Goal: Transaction & Acquisition: Obtain resource

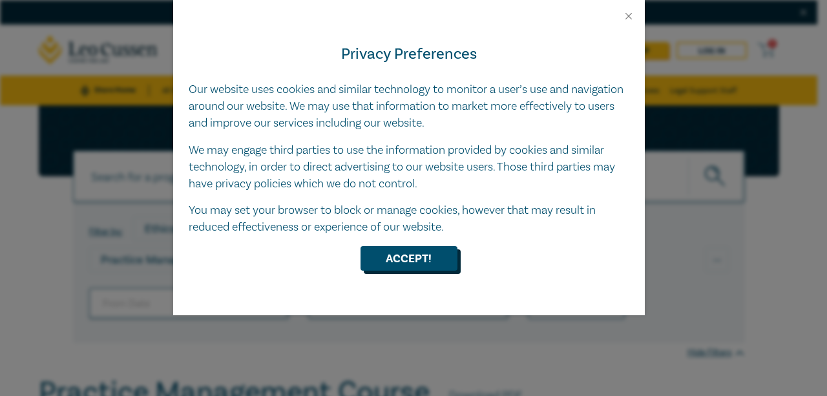
click at [433, 262] on button "Accept!" at bounding box center [409, 258] width 97 height 25
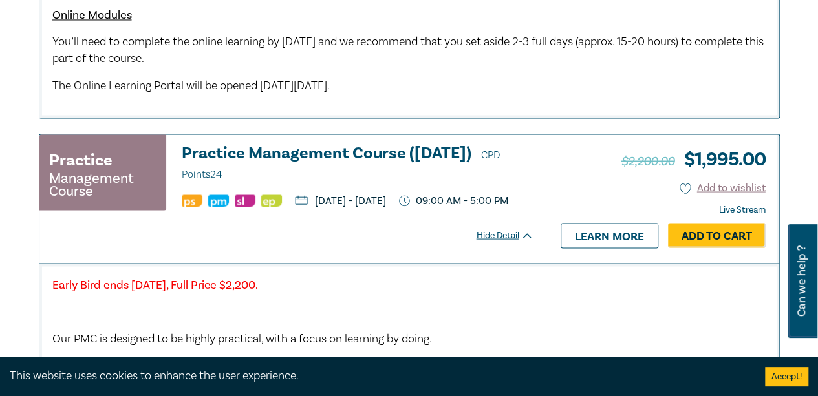
scroll to position [1228, 0]
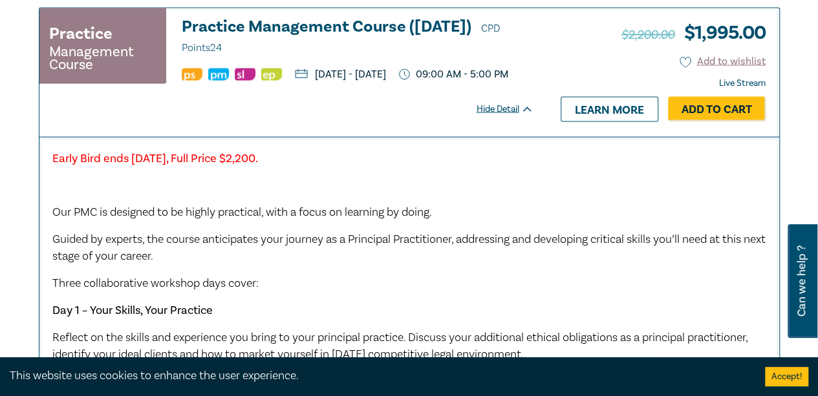
click at [785, 377] on button "Accept!" at bounding box center [786, 376] width 43 height 19
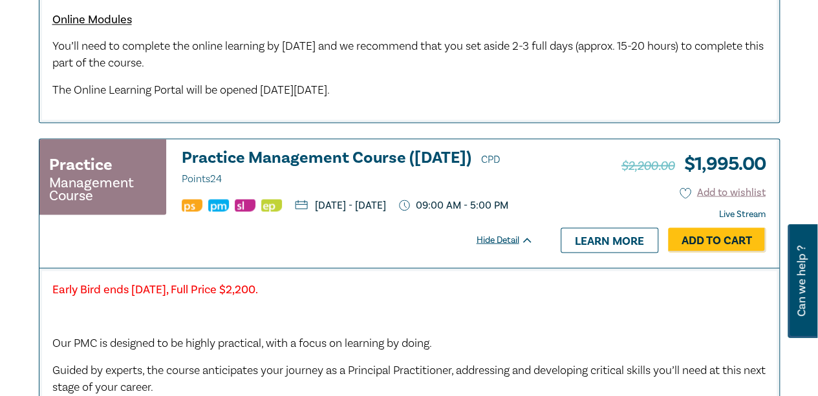
scroll to position [1034, 0]
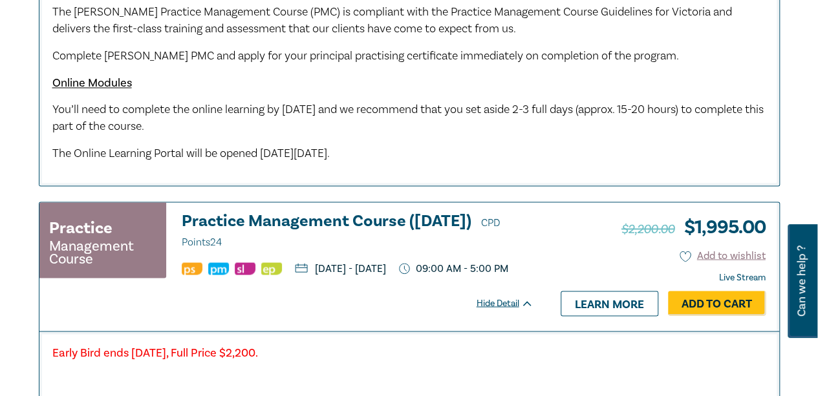
drag, startPoint x: 605, startPoint y: 320, endPoint x: 597, endPoint y: 317, distance: 8.8
click at [605, 315] on link "Learn more" at bounding box center [609, 303] width 98 height 25
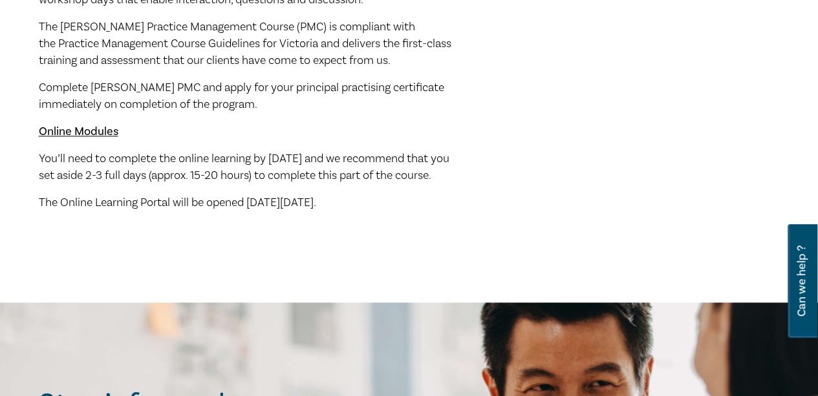
scroll to position [905, 0]
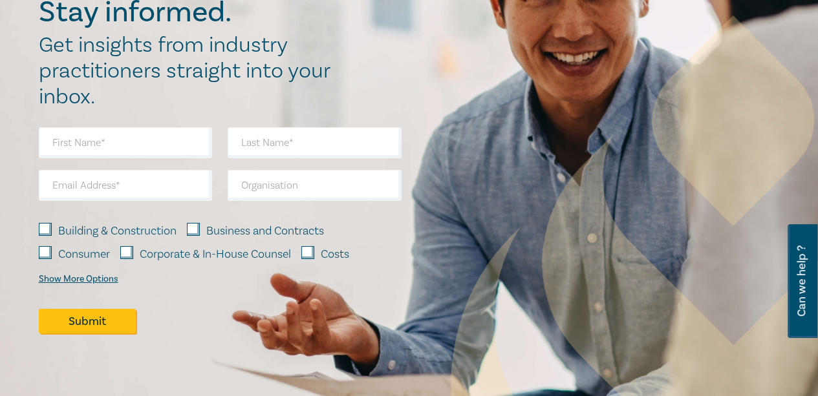
scroll to position [2198, 0]
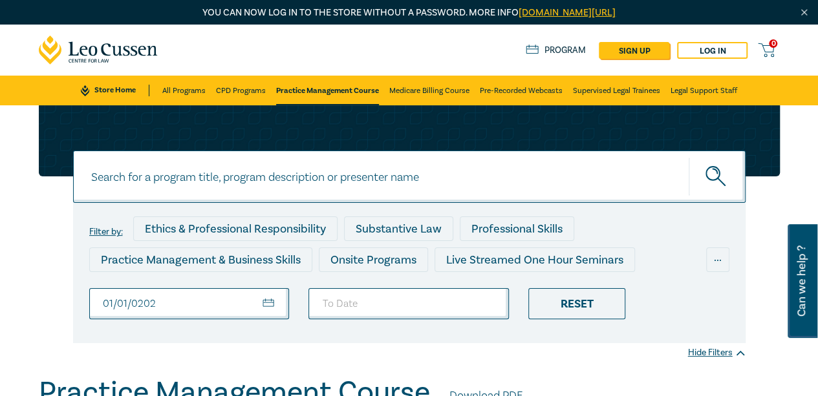
type input "2026-01-01"
type input "2026-03-31"
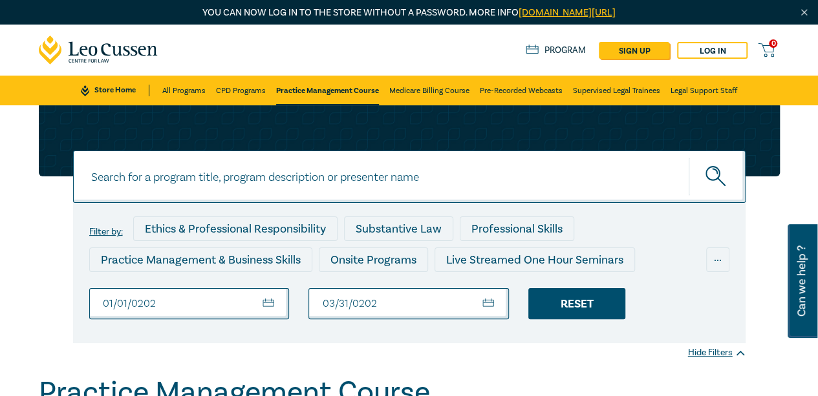
click at [595, 306] on div "Reset" at bounding box center [576, 303] width 97 height 31
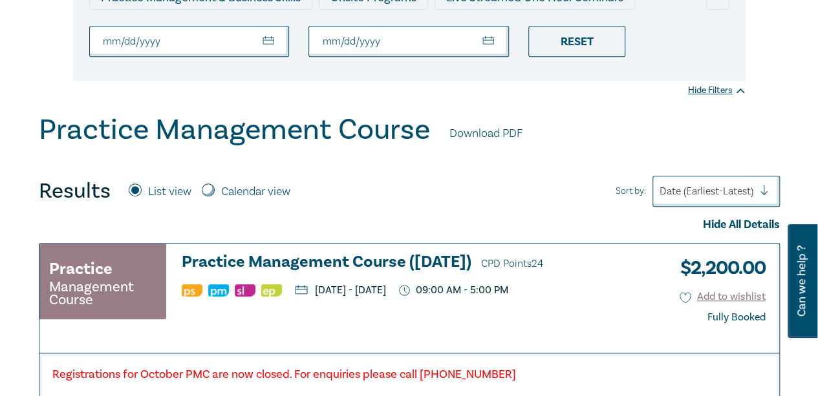
scroll to position [129, 0]
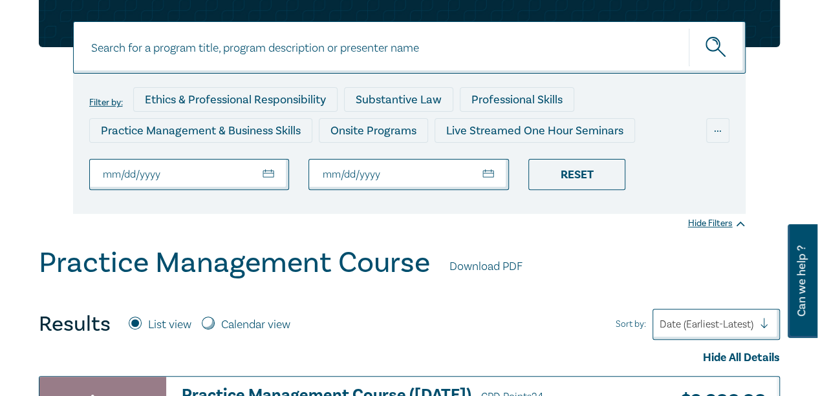
click at [481, 264] on link "Download PDF" at bounding box center [485, 267] width 73 height 17
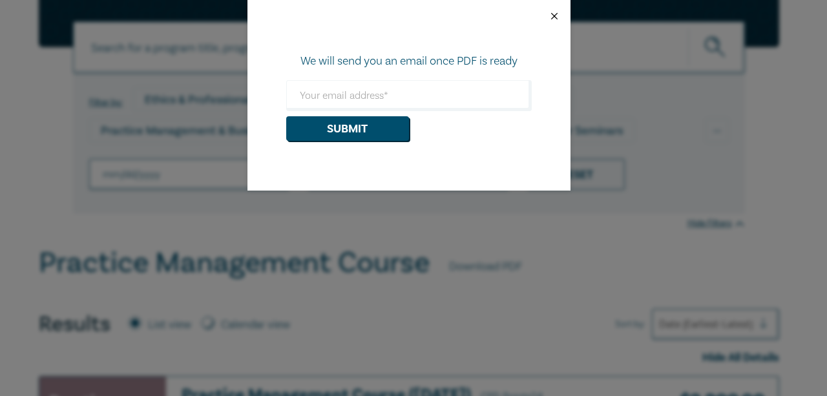
click at [556, 15] on button "Close" at bounding box center [555, 16] width 12 height 12
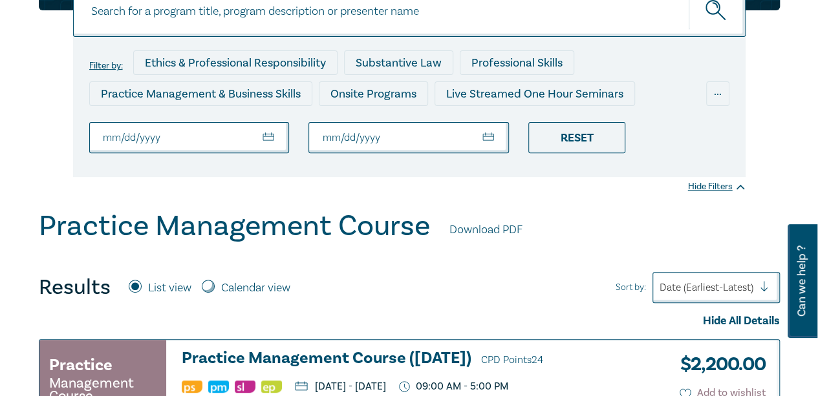
scroll to position [194, 0]
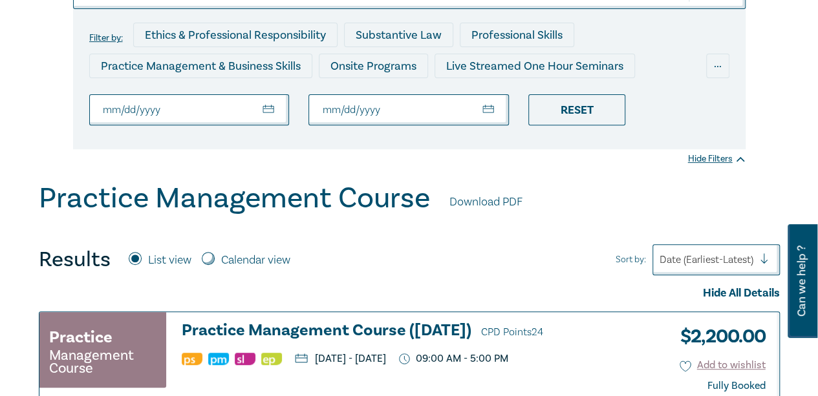
click at [465, 198] on link "Download PDF" at bounding box center [485, 202] width 73 height 17
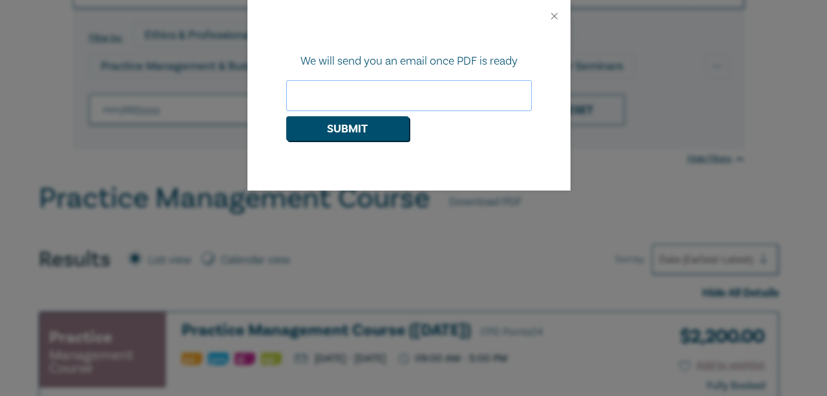
click at [337, 93] on input "email" at bounding box center [409, 95] width 246 height 31
type input "angelo.p12@bigpond.com"
click at [346, 126] on button "Submit" at bounding box center [347, 128] width 123 height 25
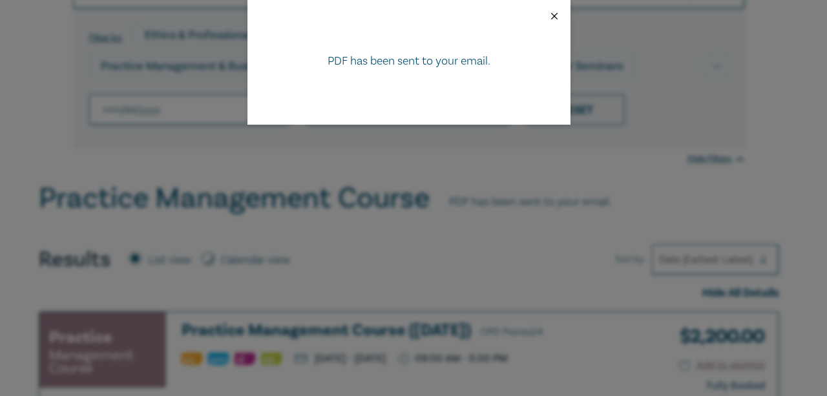
click at [557, 15] on button "Close" at bounding box center [555, 16] width 12 height 12
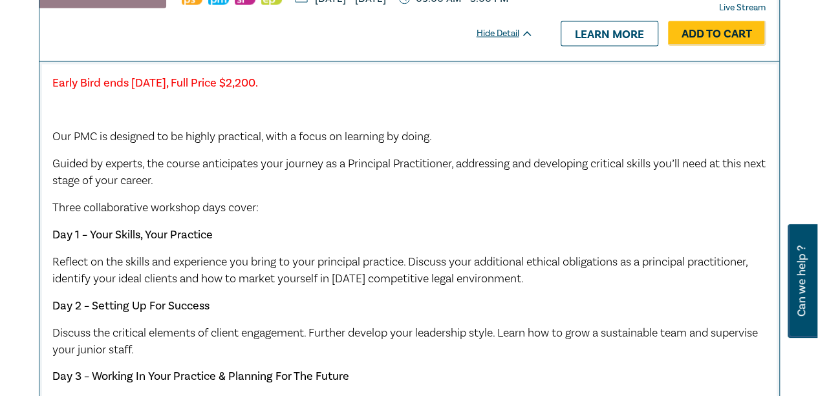
scroll to position [1357, 0]
